Goal: Book appointment/travel/reservation

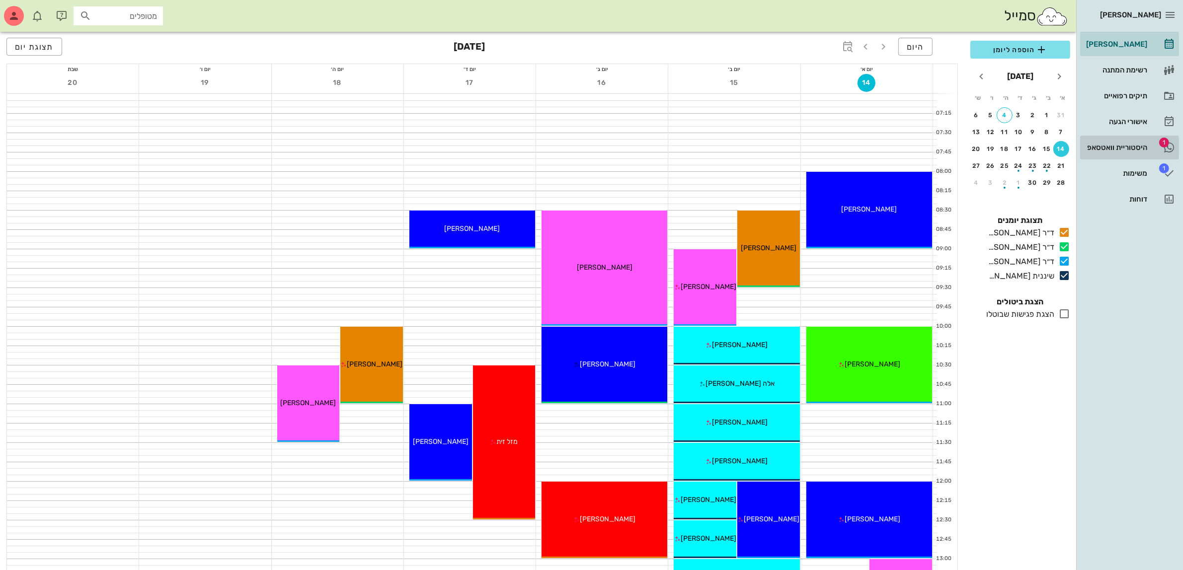
click at [1120, 147] on div "היסטוריית וואטסאפ" at bounding box center [1115, 148] width 63 height 8
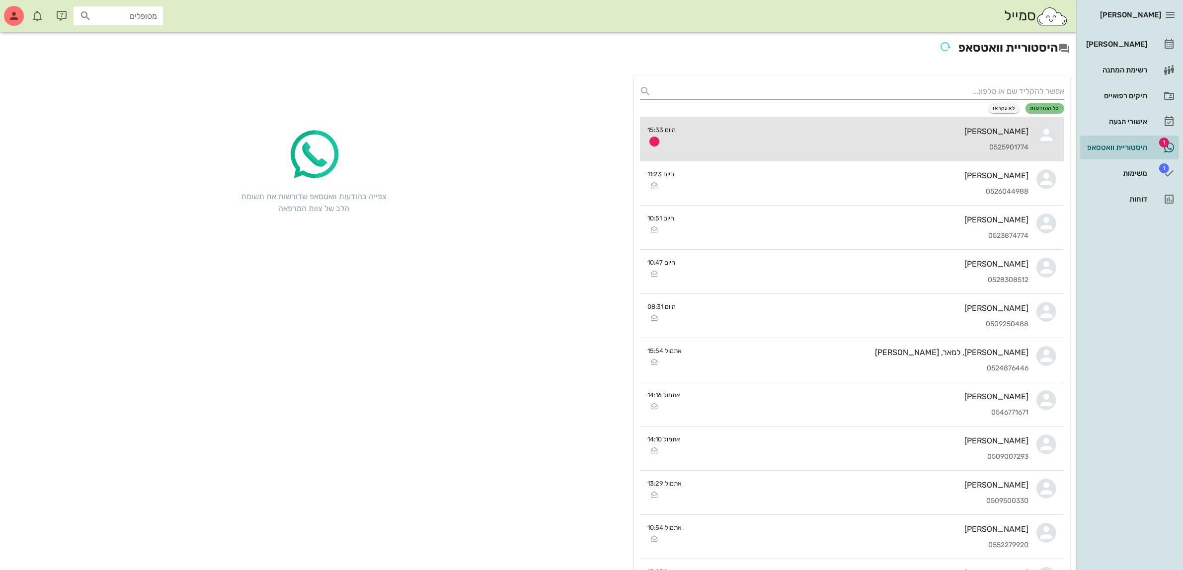
click at [949, 146] on div "0525901774" at bounding box center [856, 148] width 345 height 8
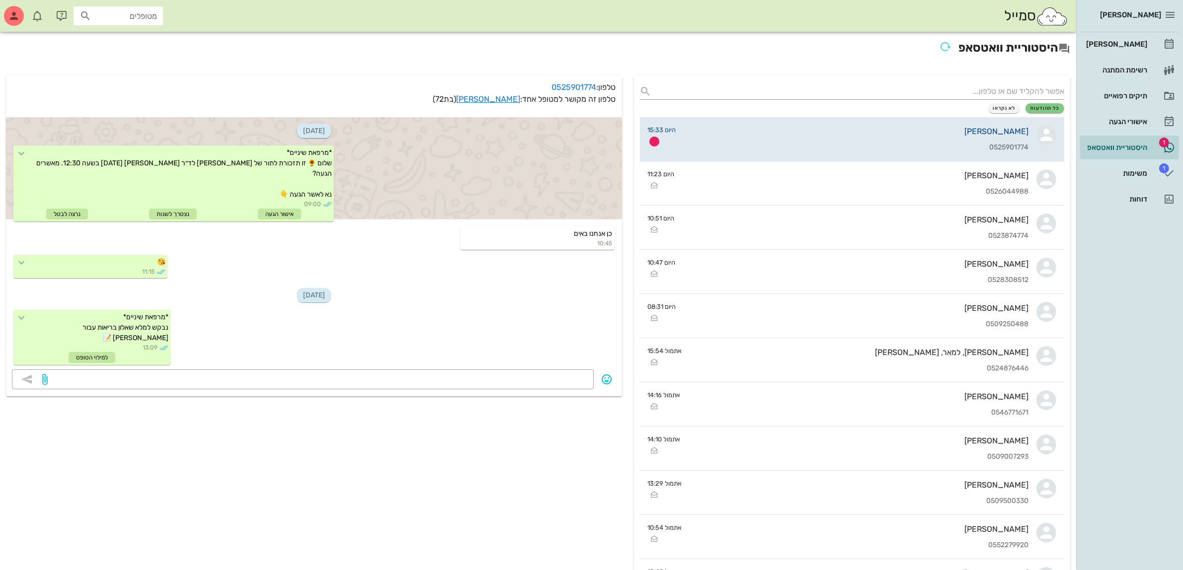
scroll to position [397, 0]
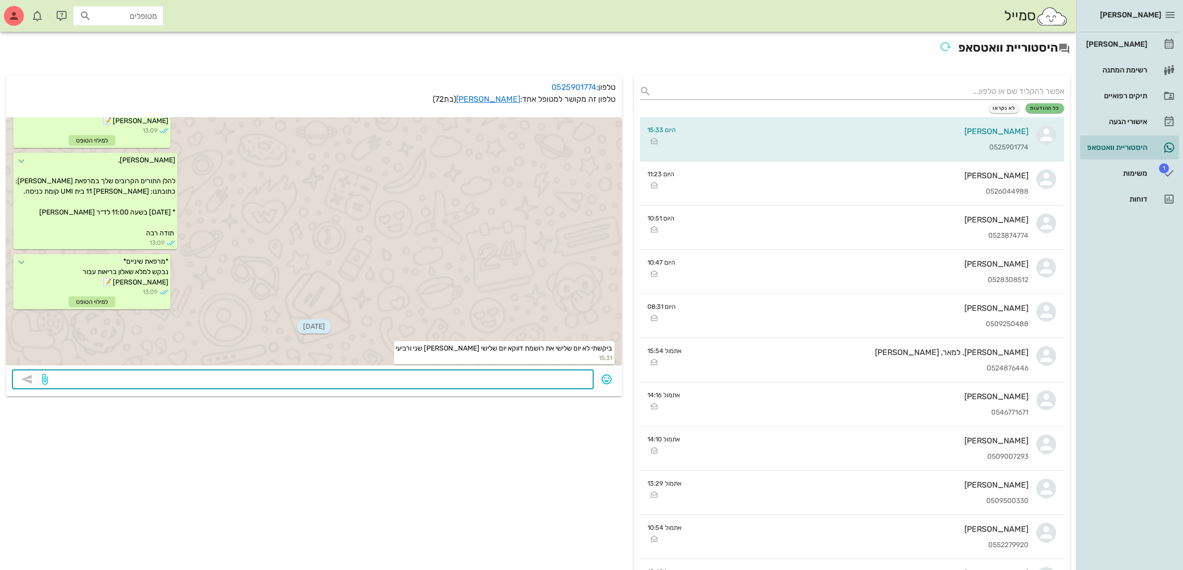
click at [536, 376] on textarea at bounding box center [319, 380] width 538 height 16
click at [573, 377] on textarea at bounding box center [319, 380] width 538 height 16
click at [529, 378] on textarea "שכחתי .... סליחה הובה שלי" at bounding box center [319, 380] width 538 height 16
type textarea "שכחתי .... סליחה אהובה שלי"
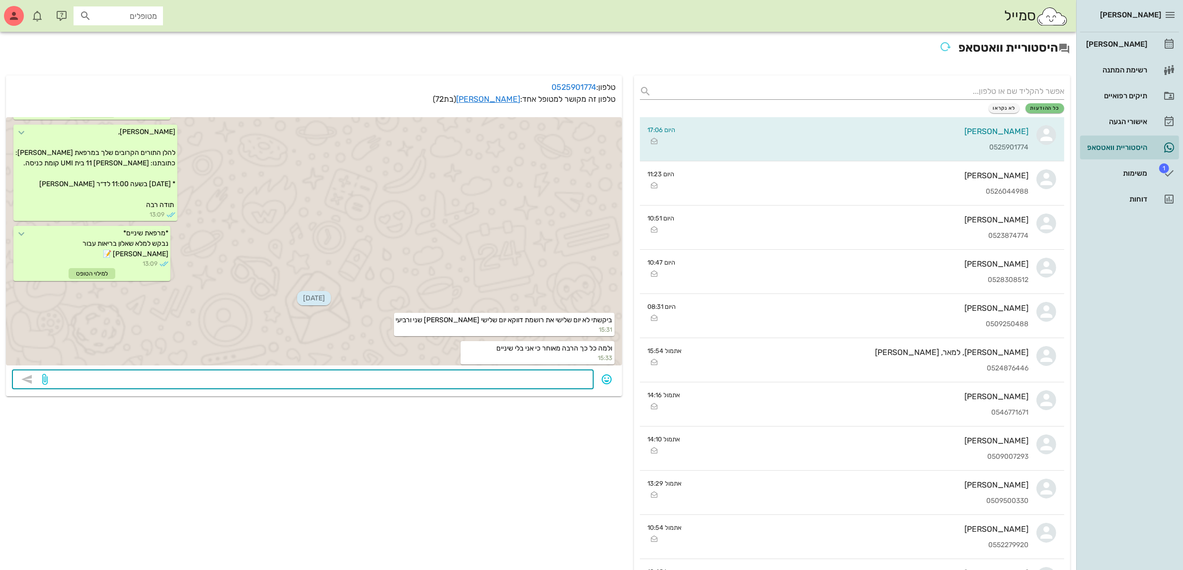
scroll to position [453, 0]
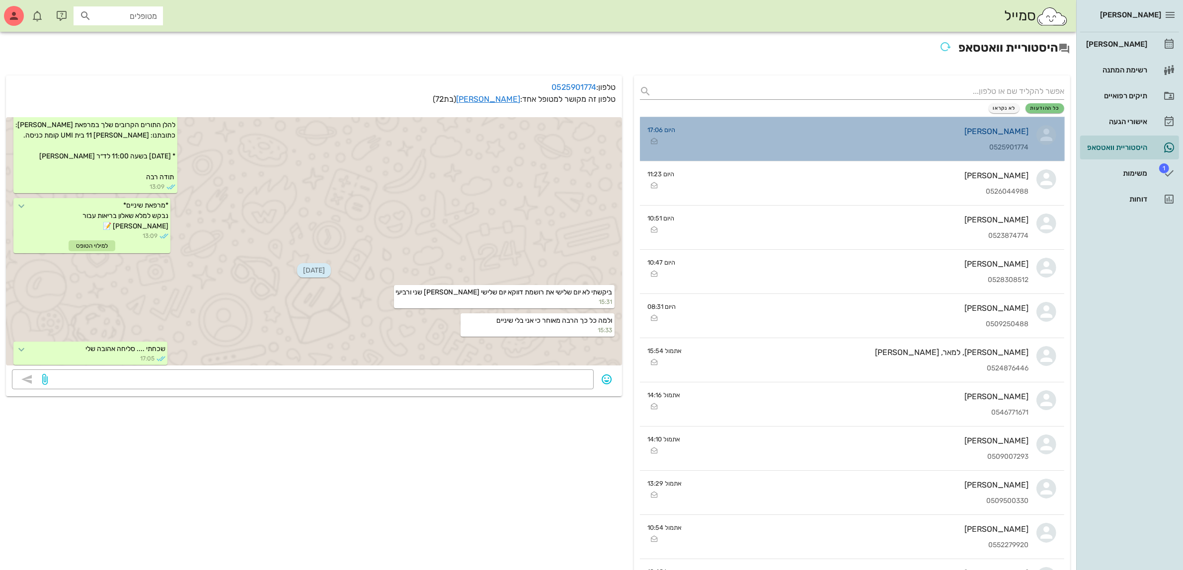
click at [966, 144] on div "0525901774" at bounding box center [855, 148] width 345 height 8
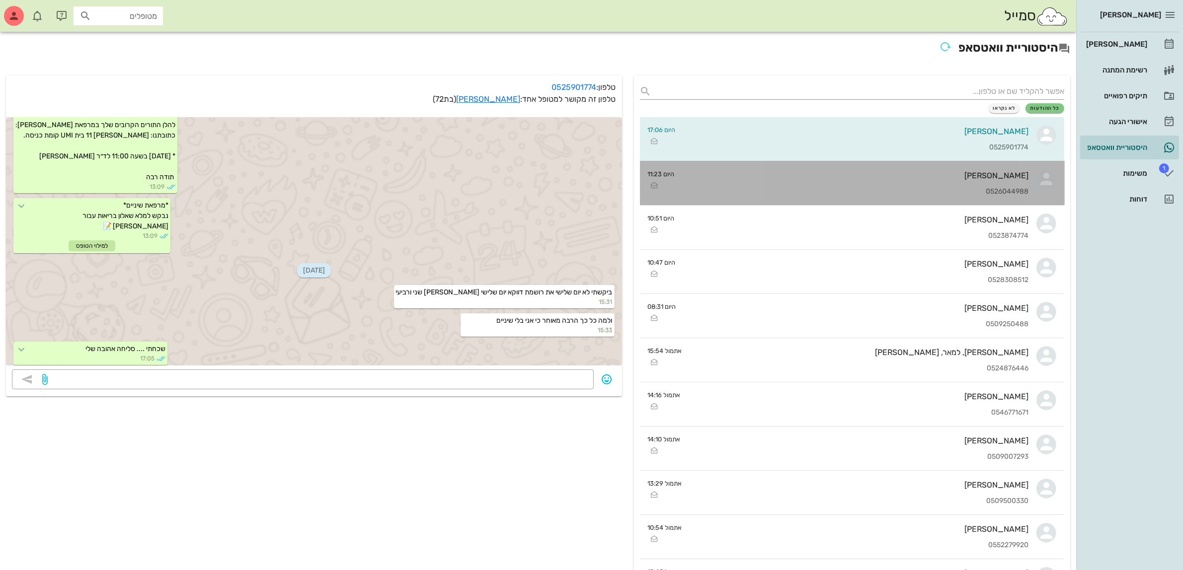
click at [957, 182] on div "[PERSON_NAME] 0526044988" at bounding box center [855, 183] width 346 height 44
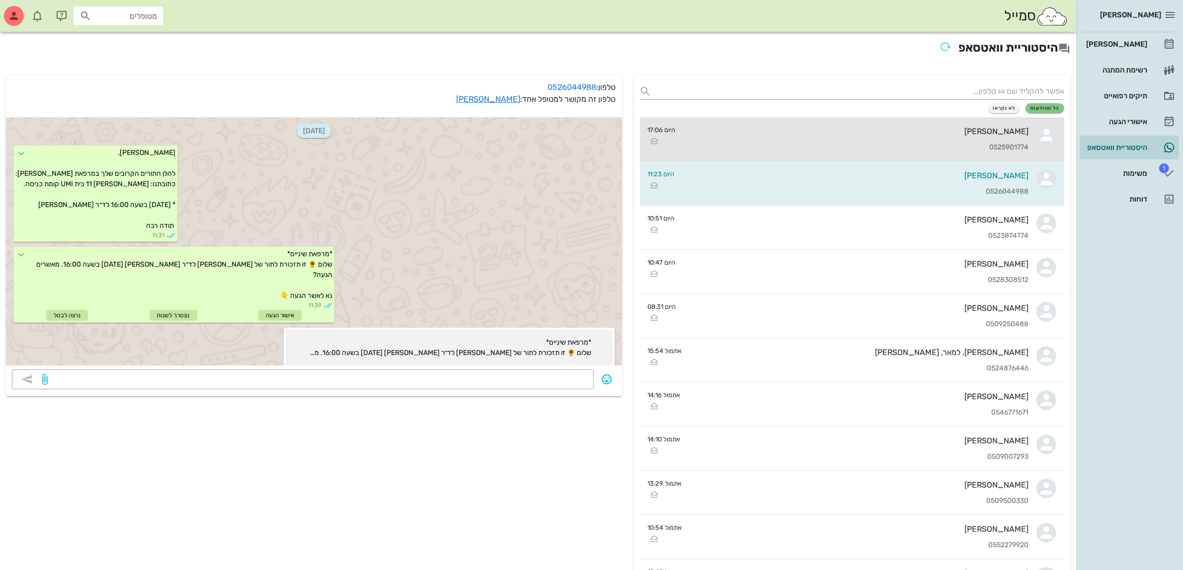
scroll to position [247, 0]
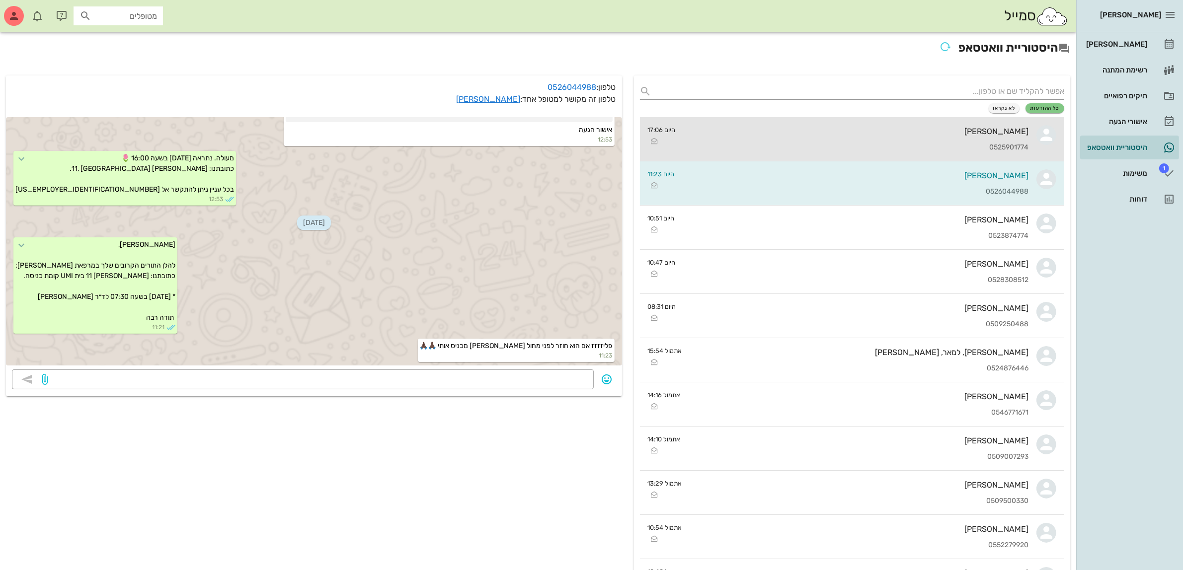
click at [962, 127] on div "[PERSON_NAME]" at bounding box center [855, 131] width 345 height 9
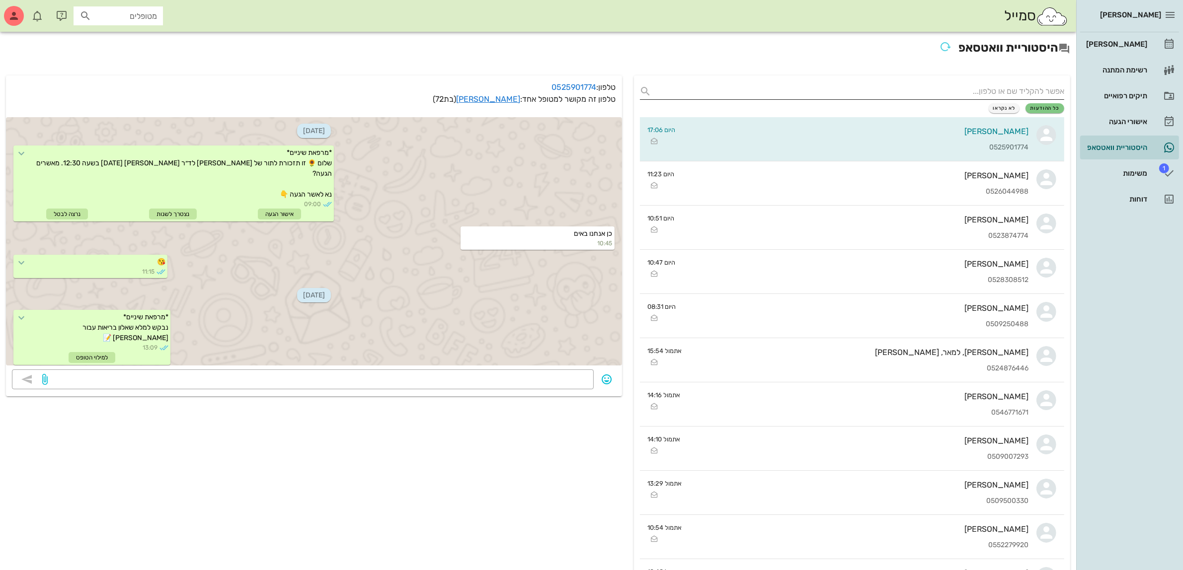
scroll to position [453, 0]
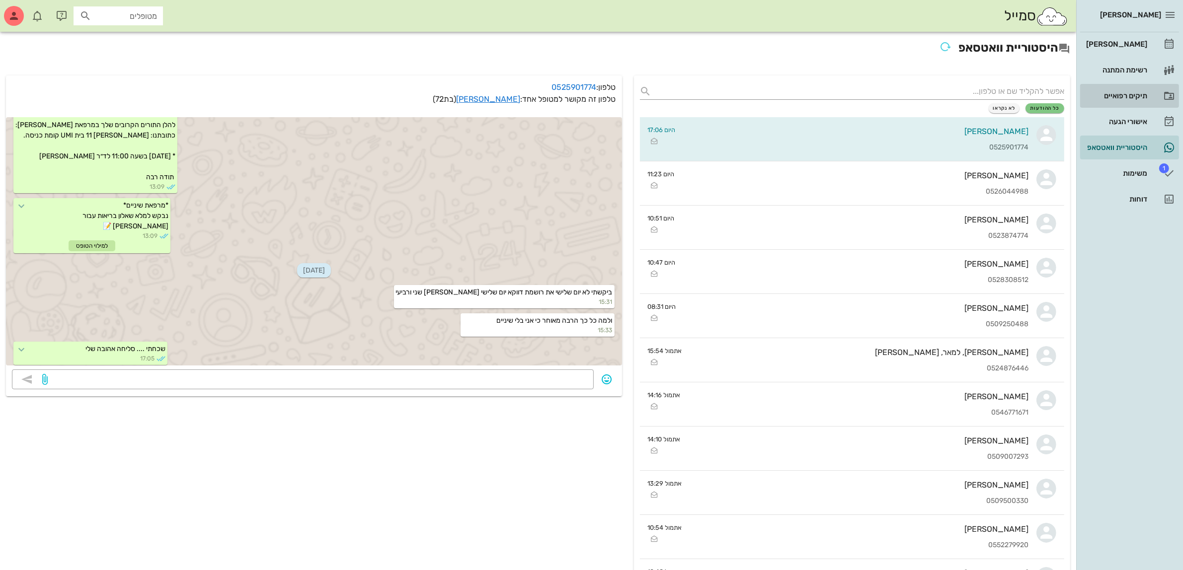
click at [1128, 95] on div "תיקים רפואיים" at bounding box center [1115, 96] width 63 height 8
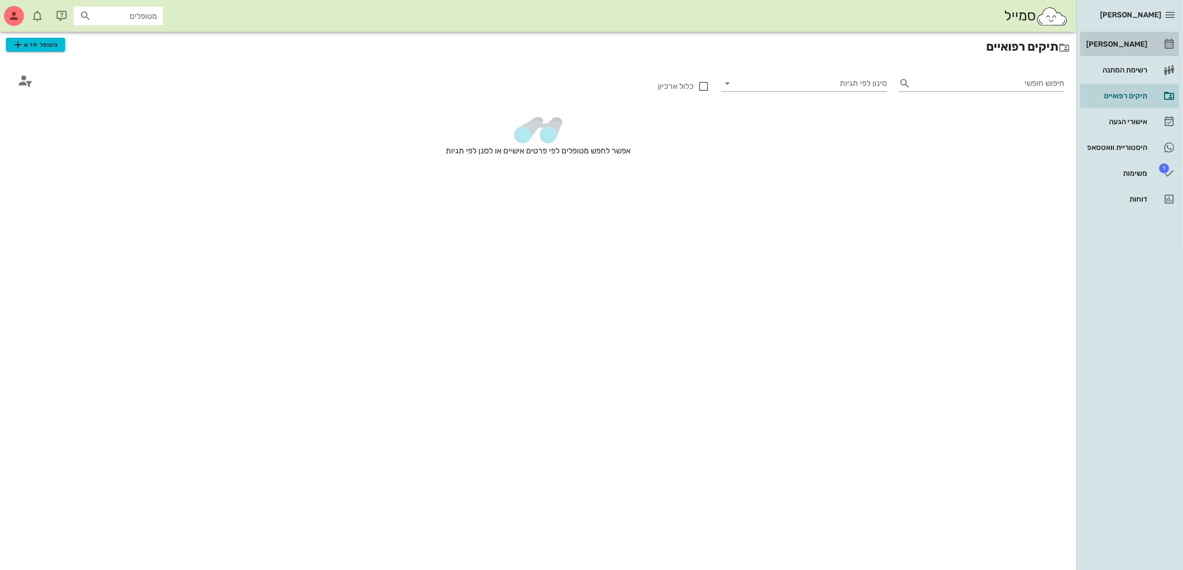
click at [1132, 42] on div "[PERSON_NAME]" at bounding box center [1115, 44] width 63 height 8
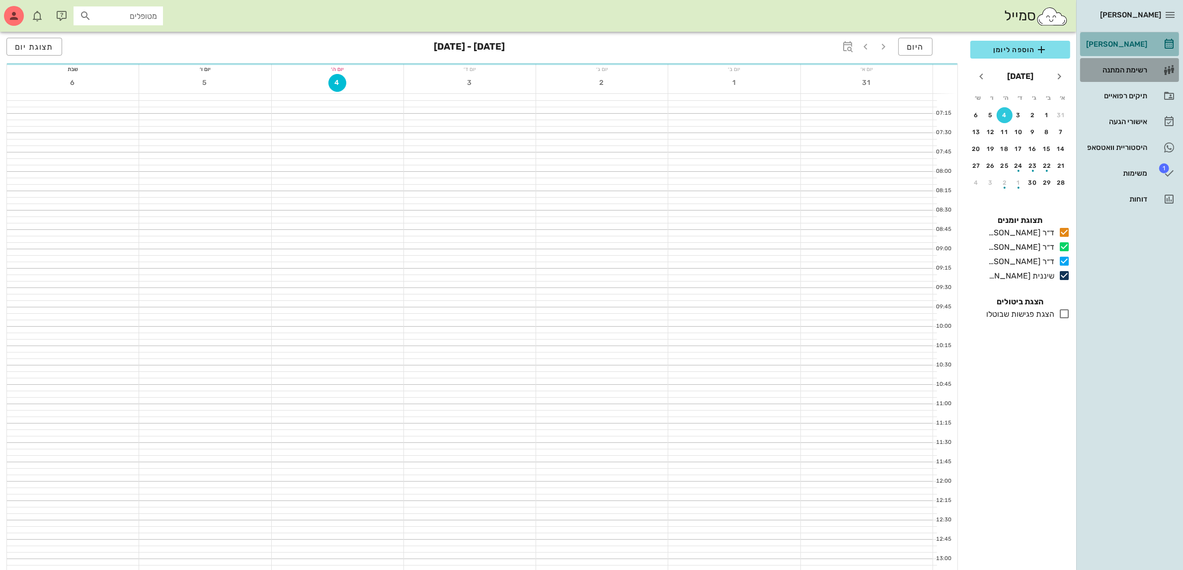
click at [1133, 68] on div "רשימת המתנה" at bounding box center [1115, 70] width 63 height 8
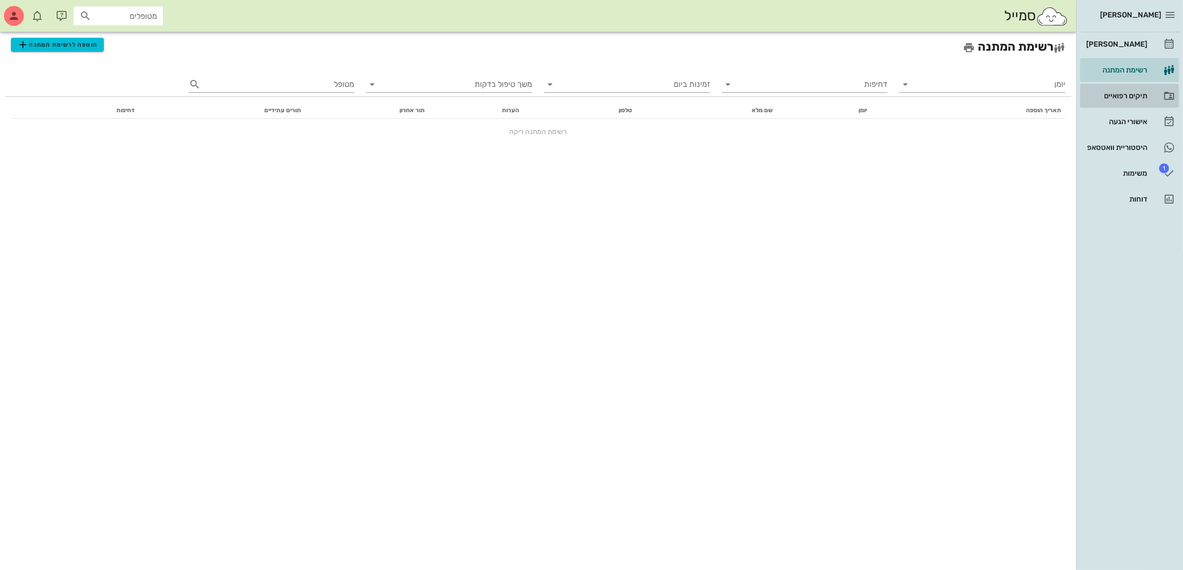
click at [1130, 93] on div "תיקים רפואיים" at bounding box center [1115, 96] width 63 height 8
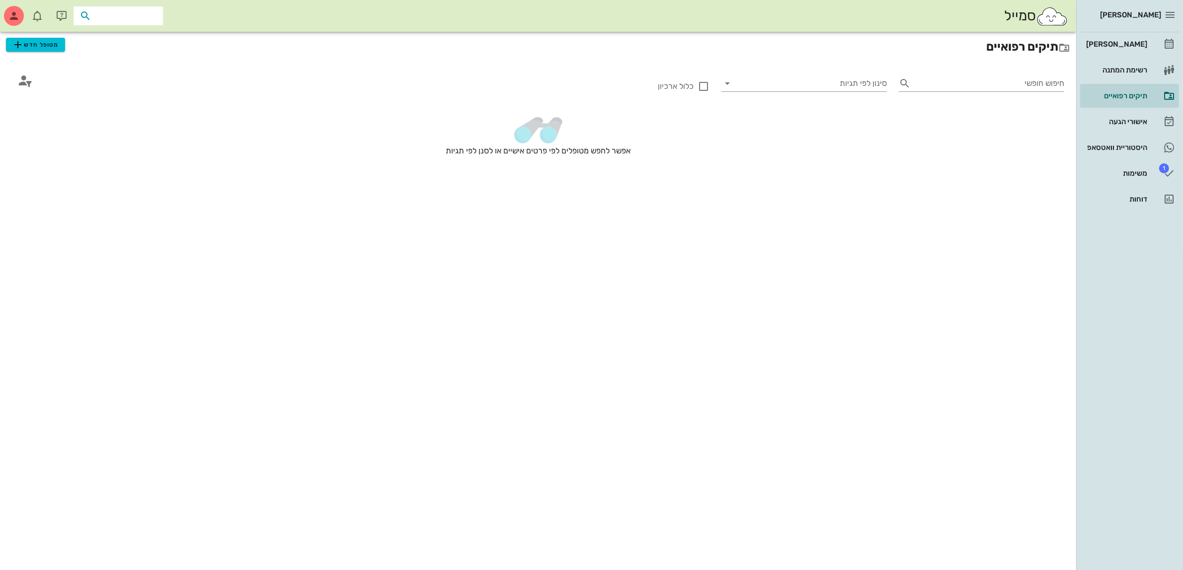
drag, startPoint x: 142, startPoint y: 11, endPoint x: 159, endPoint y: 26, distance: 23.2
click at [156, 17] on input "text" at bounding box center [125, 15] width 64 height 13
type input "[PERSON_NAME]"
click at [129, 65] on div "[PERSON_NAME] 026831396" at bounding box center [100, 63] width 109 height 8
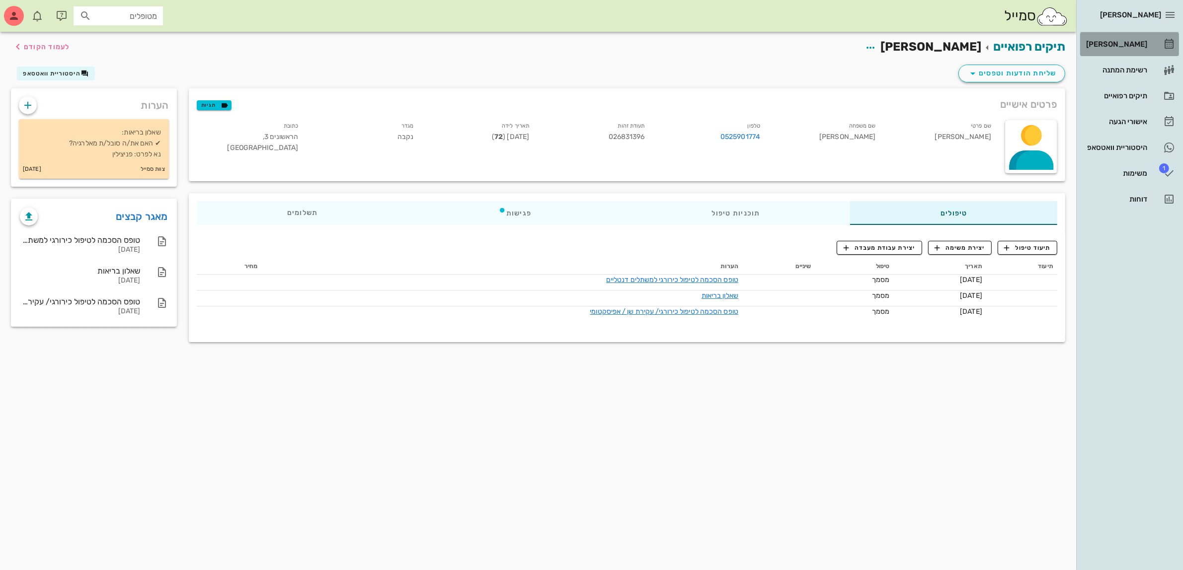
click at [1127, 43] on div "[PERSON_NAME]" at bounding box center [1115, 44] width 63 height 8
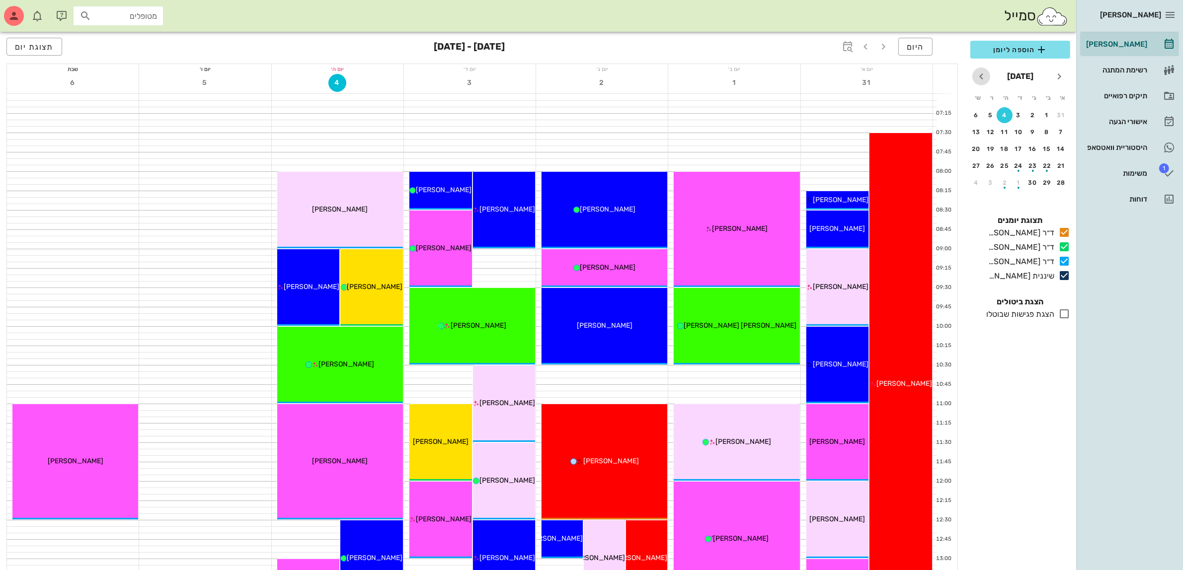
click at [979, 74] on icon "חודש הבא" at bounding box center [981, 77] width 12 height 12
click at [1027, 131] on div "9" at bounding box center [1033, 132] width 16 height 7
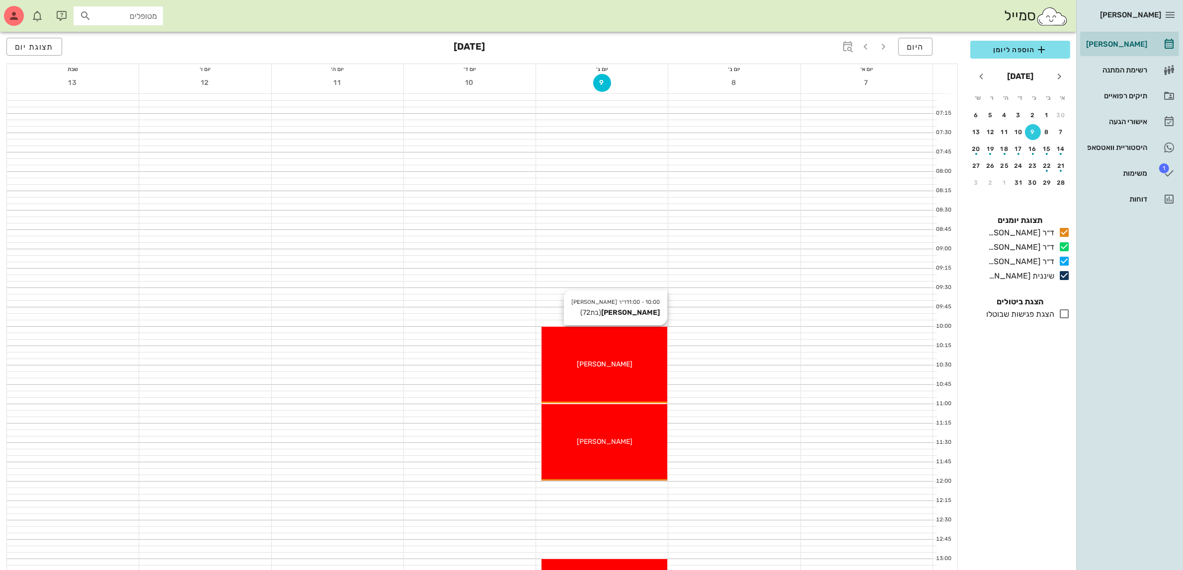
click at [621, 348] on div "10:00 - 11:00 ד״ר ג׳[PERSON_NAME] [PERSON_NAME] (בת 72 ) [PERSON_NAME]" at bounding box center [604, 365] width 126 height 76
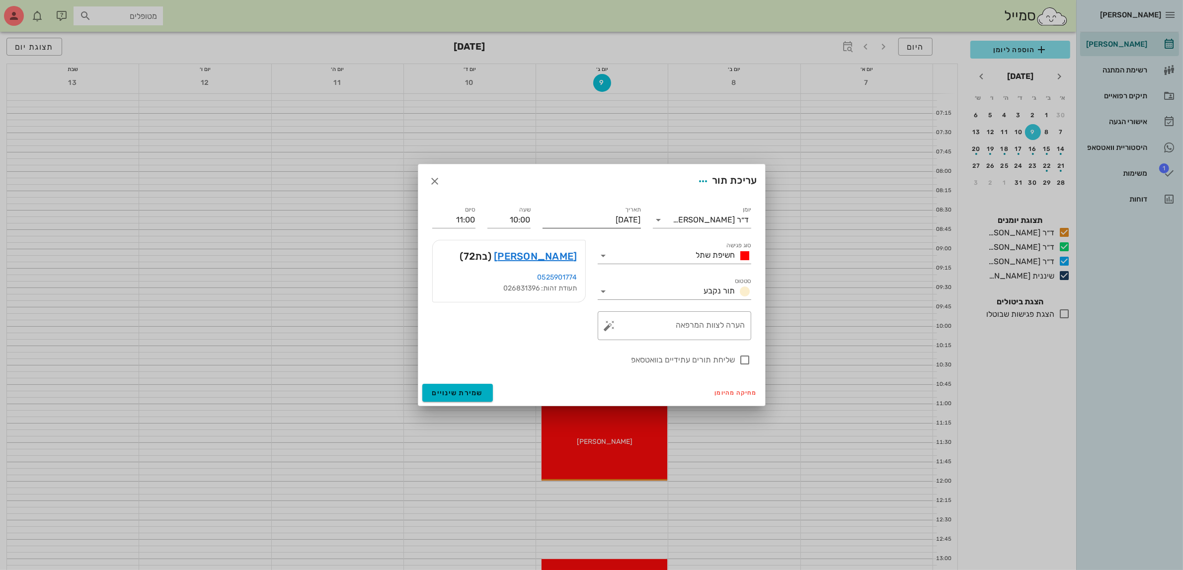
click at [592, 219] on input "[DATE]" at bounding box center [591, 220] width 98 height 16
click at [590, 292] on div "10" at bounding box center [589, 295] width 16 height 7
type input "[DATE]"
click at [508, 222] on input "10:00" at bounding box center [508, 220] width 43 height 16
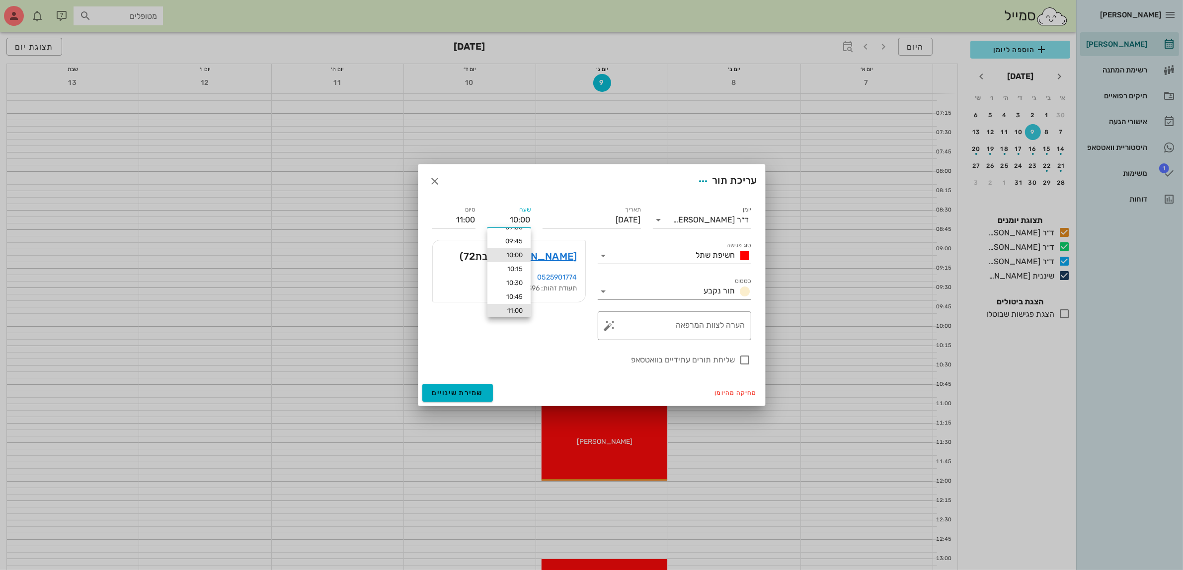
click at [513, 307] on div "11:00" at bounding box center [508, 311] width 27 height 8
type input "11:00"
type input "12:00"
click at [450, 393] on span "שמירת שינויים" at bounding box center [457, 393] width 51 height 8
